Goal: Entertainment & Leisure: Consume media (video, audio)

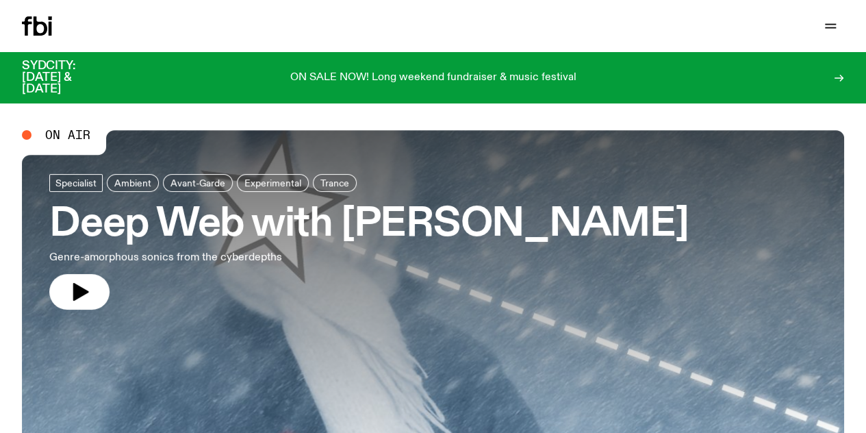
click at [0, 0] on icon "button" at bounding box center [0, 0] width 0 height 0
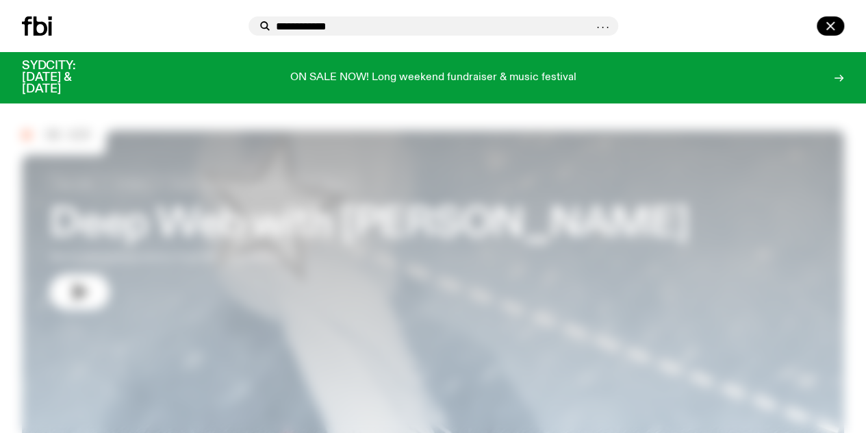
type input "**********"
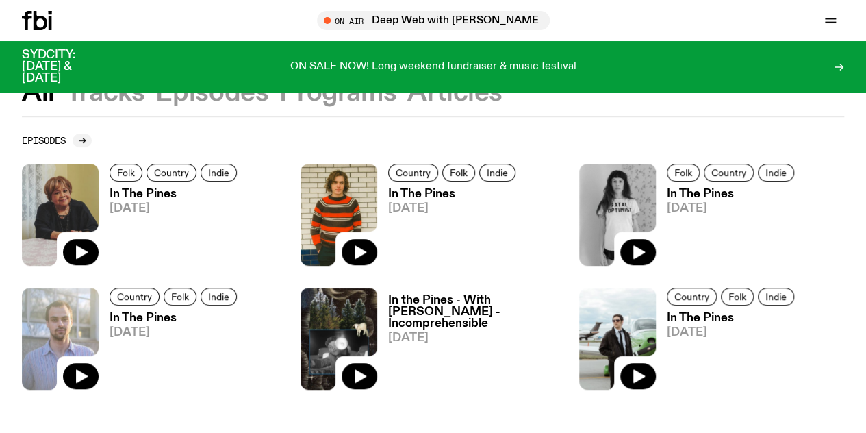
scroll to position [314, 0]
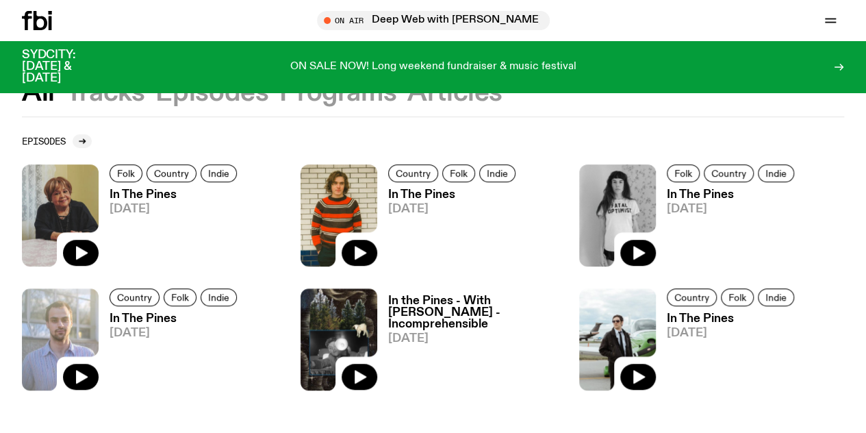
click at [337, 194] on img at bounding box center [339, 215] width 77 height 102
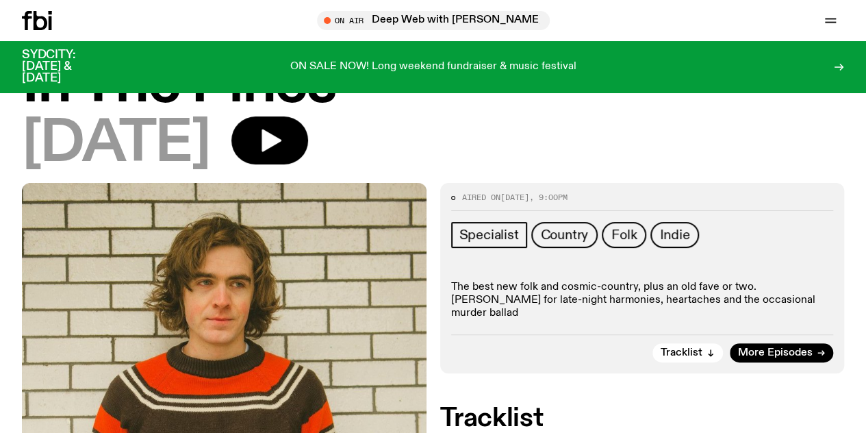
scroll to position [52, 0]
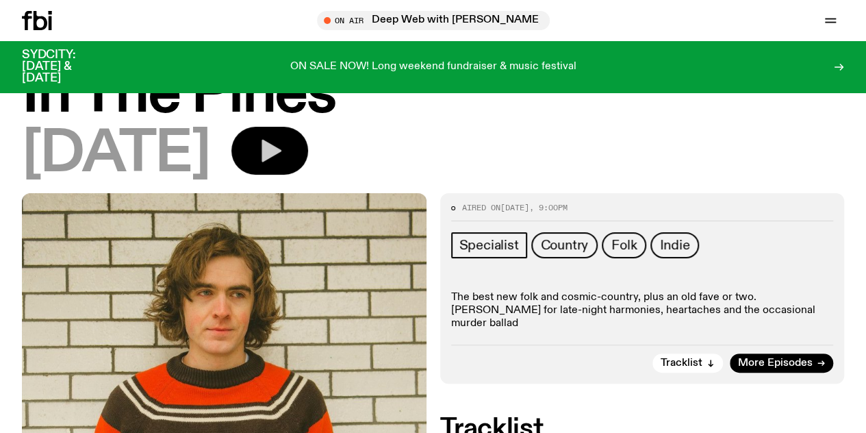
click at [281, 151] on icon "button" at bounding box center [272, 151] width 20 height 23
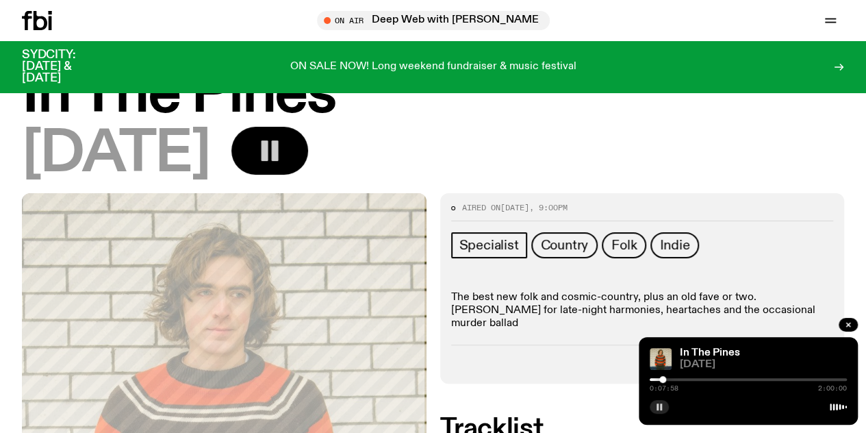
click at [653, 405] on button "button" at bounding box center [659, 407] width 19 height 14
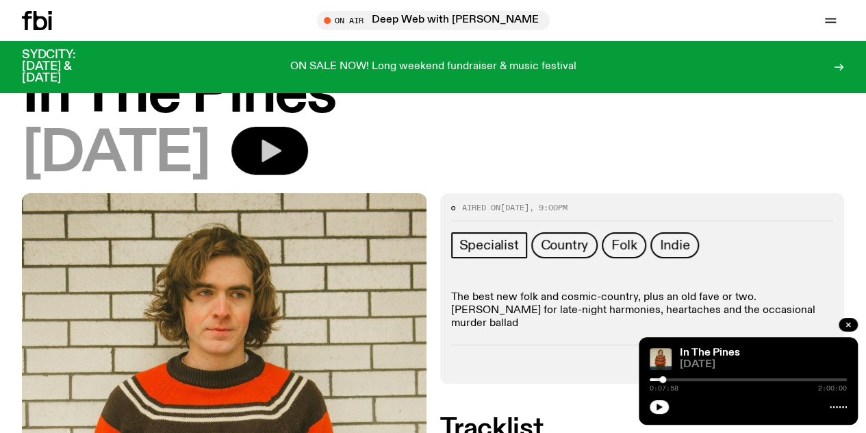
click at [518, 123] on h1 "In The Pines" at bounding box center [433, 94] width 823 height 55
click at [664, 407] on button "button" at bounding box center [659, 407] width 19 height 14
